Goal: Task Accomplishment & Management: Complete application form

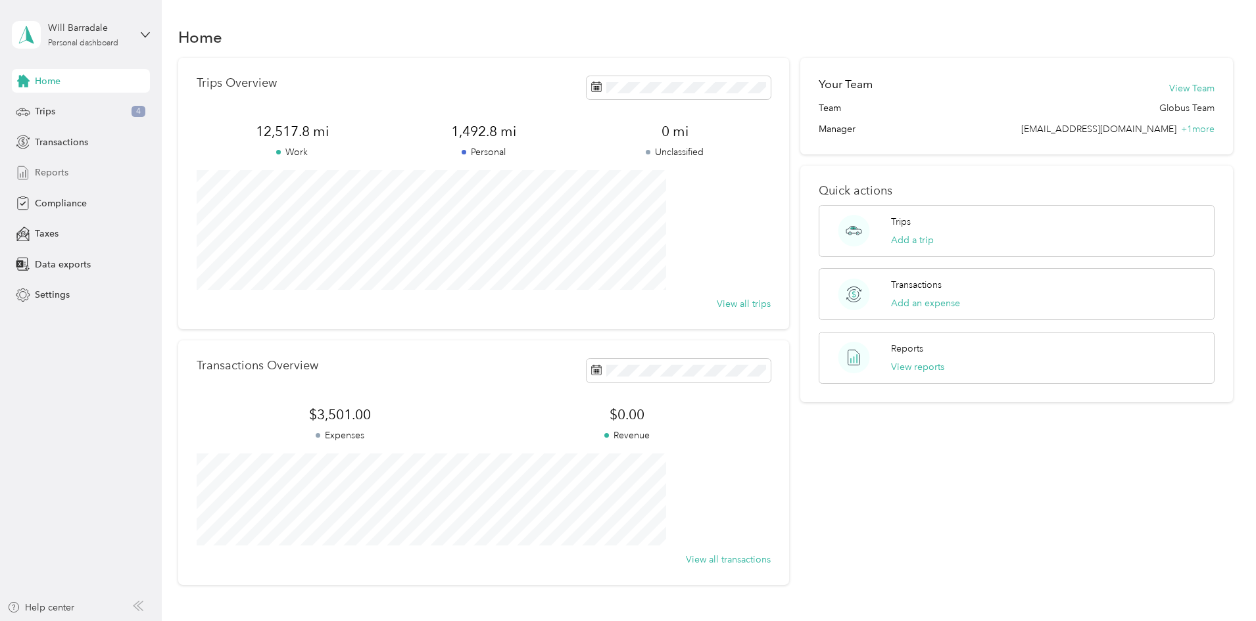
click at [47, 162] on div "Reports" at bounding box center [81, 173] width 138 height 24
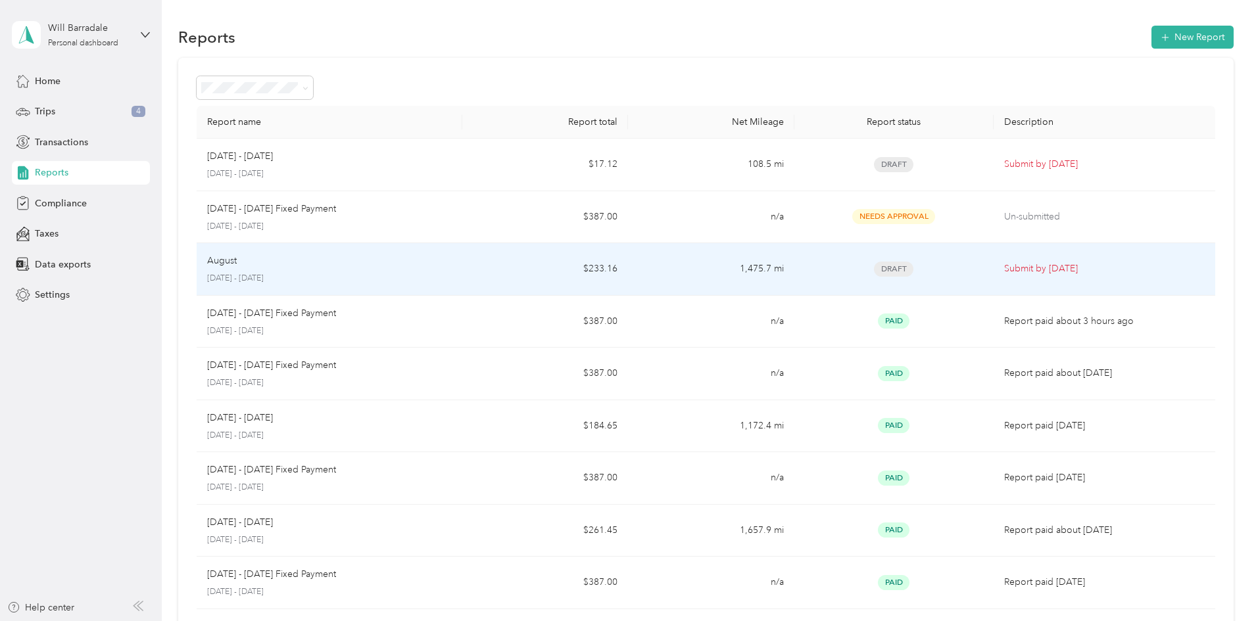
click at [1004, 266] on p "Submit by [DATE]" at bounding box center [1104, 269] width 201 height 14
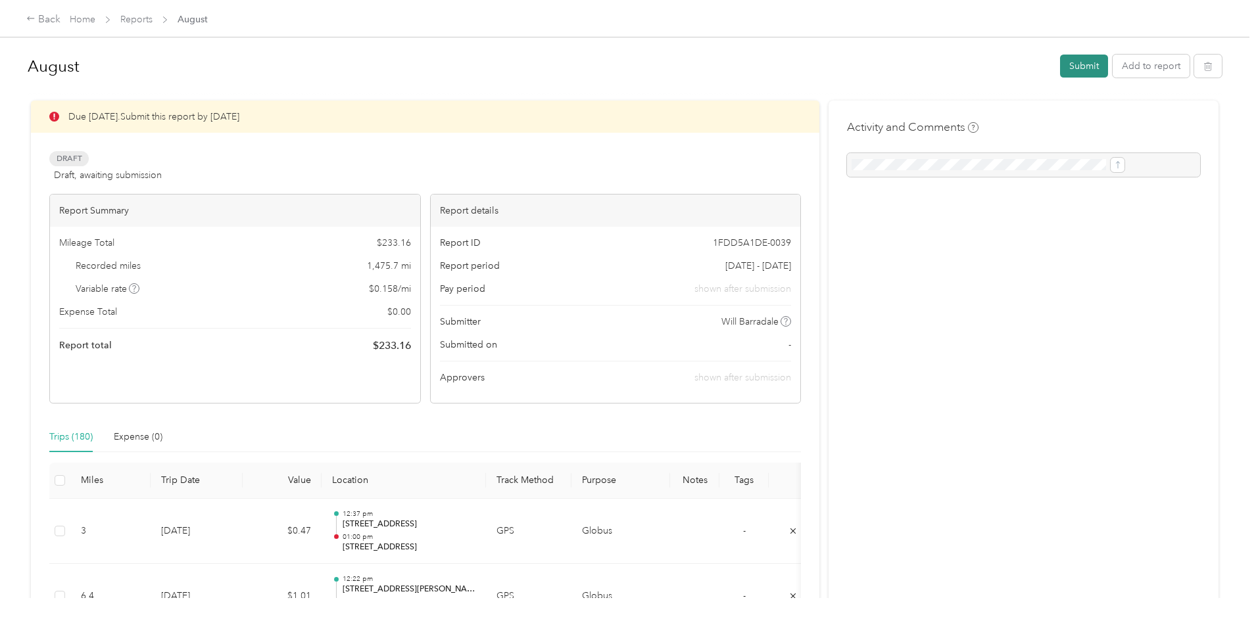
click at [1060, 59] on button "Submit" at bounding box center [1084, 66] width 48 height 23
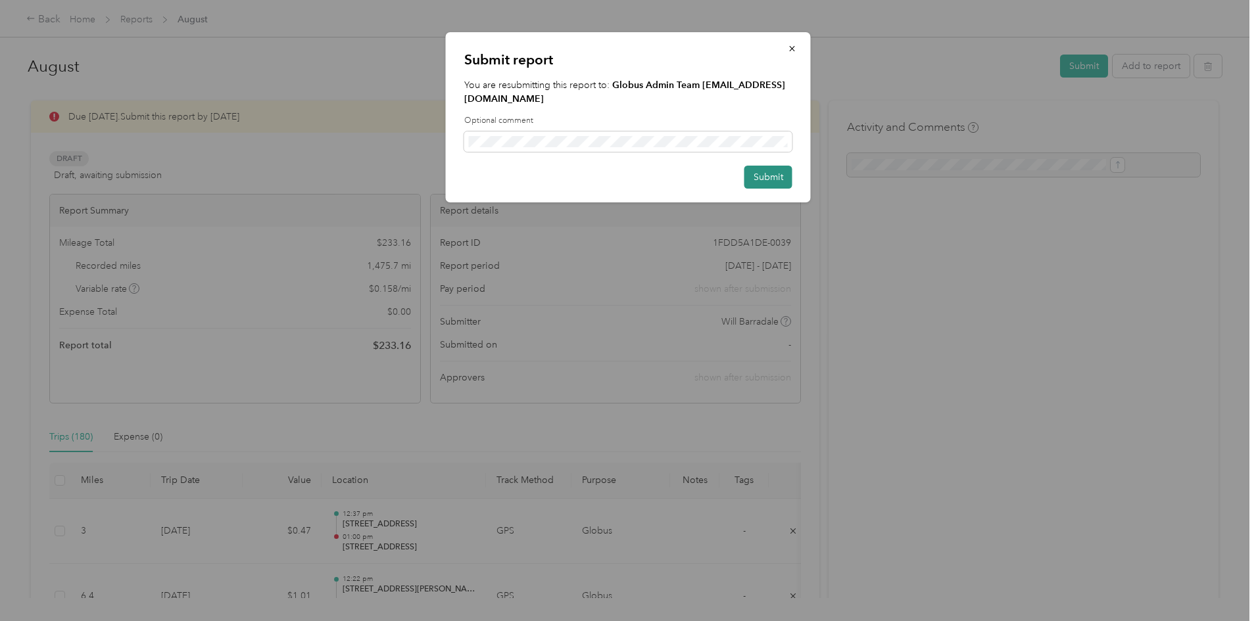
click at [770, 175] on button "Submit" at bounding box center [768, 177] width 48 height 23
